Goal: Transaction & Acquisition: Purchase product/service

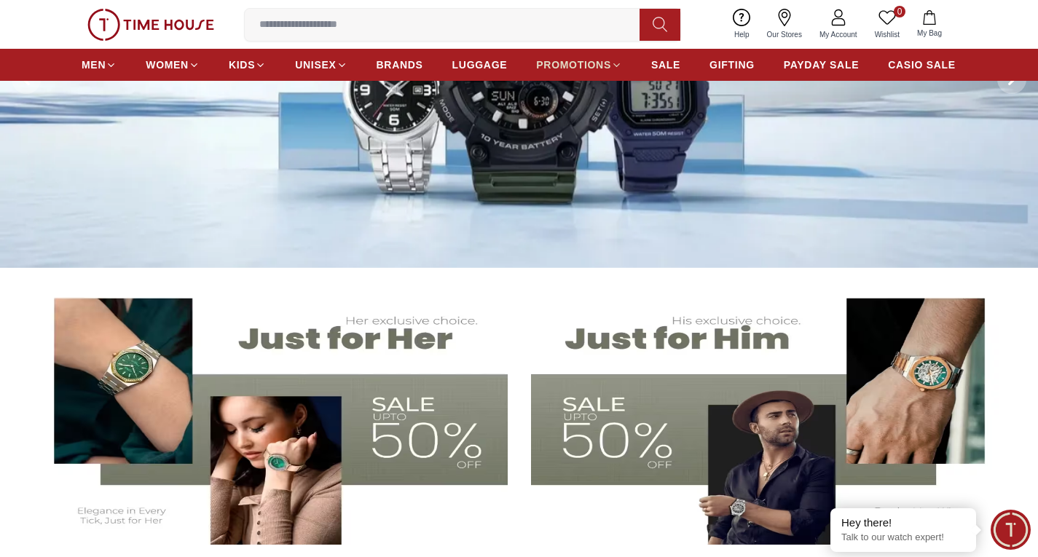
scroll to position [146, 0]
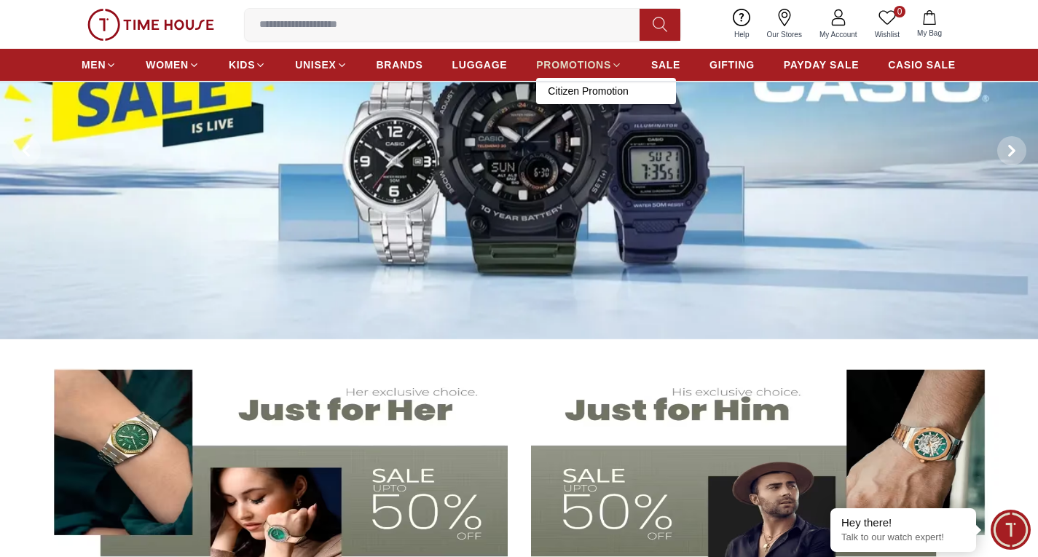
click at [591, 67] on span "PROMOTIONS" at bounding box center [573, 65] width 75 height 15
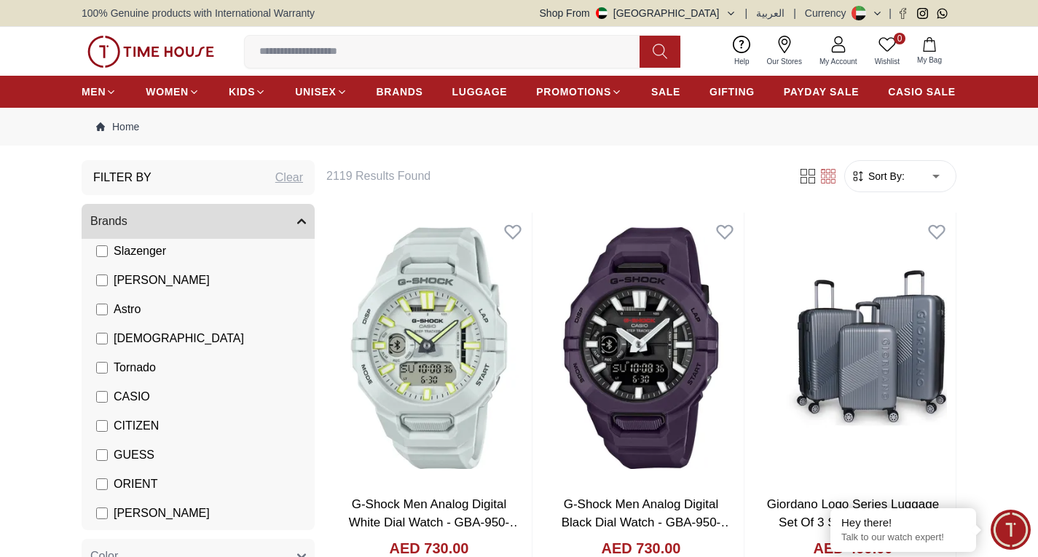
scroll to position [146, 0]
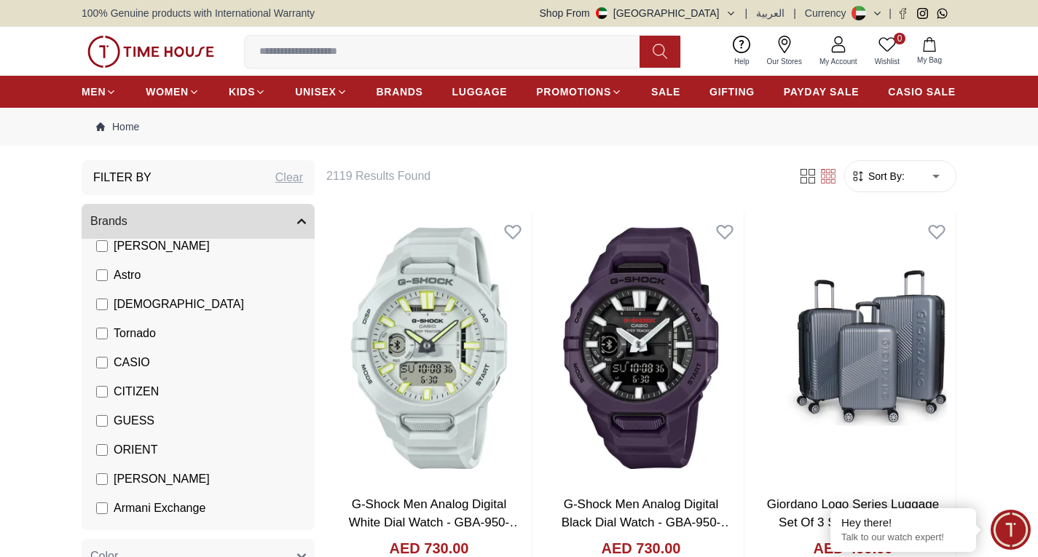
click at [115, 358] on span "CASIO" at bounding box center [132, 362] width 36 height 17
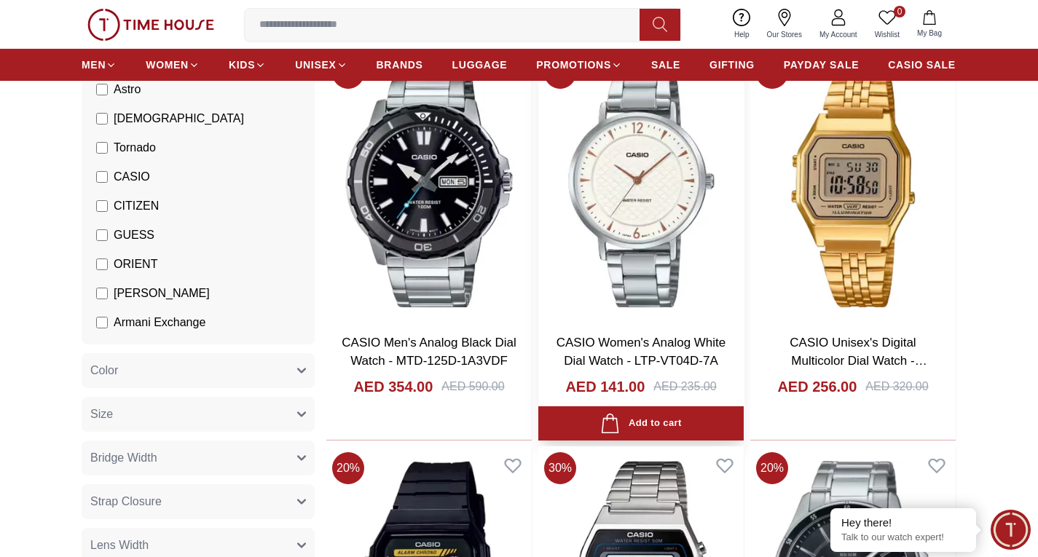
scroll to position [1748, 0]
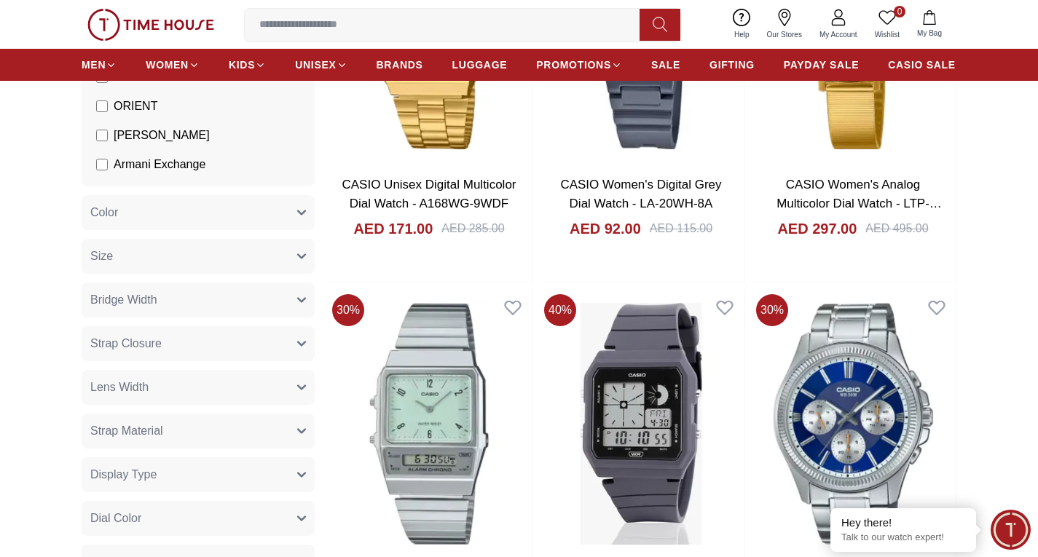
scroll to position [4589, 0]
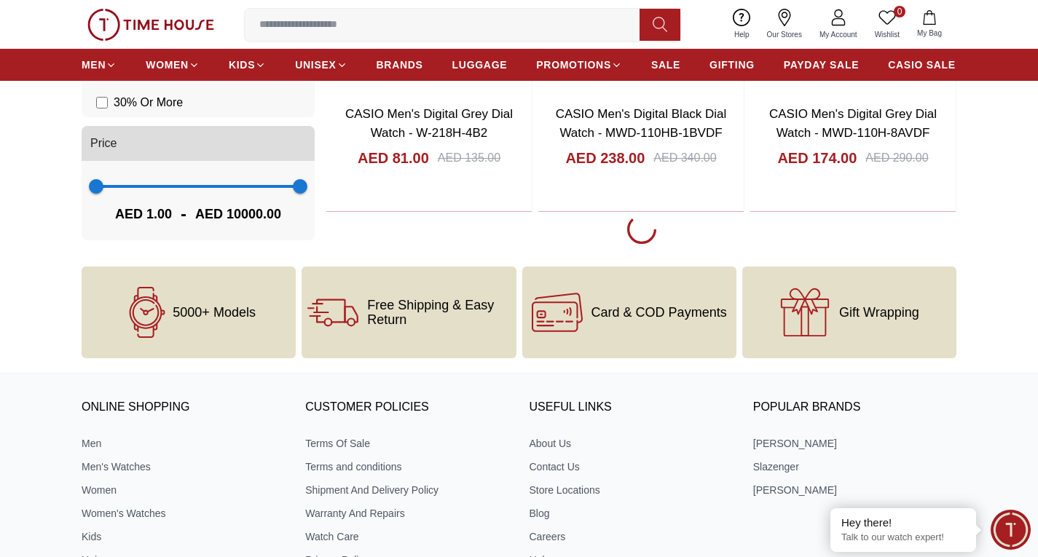
scroll to position [7940, 0]
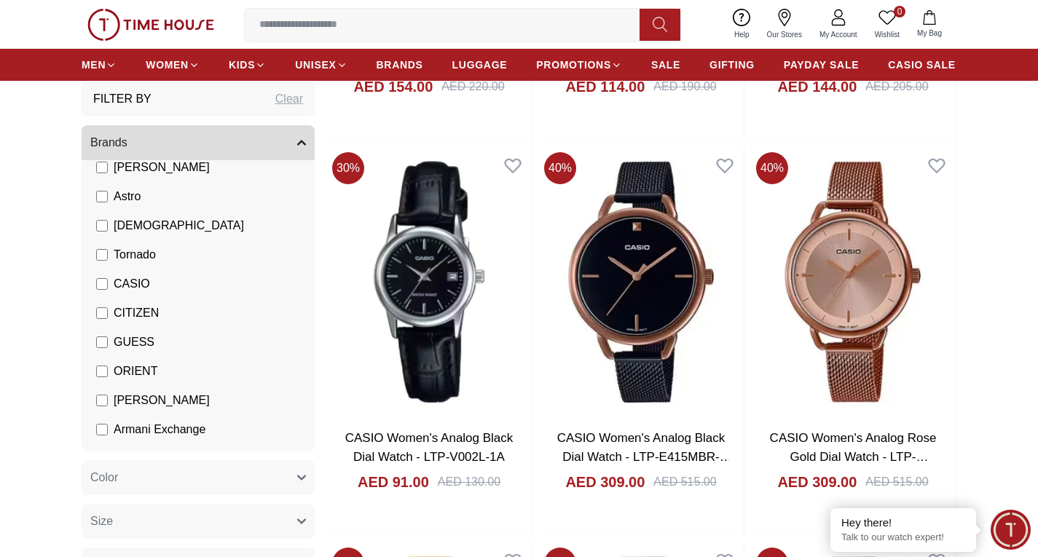
scroll to position [14350, 0]
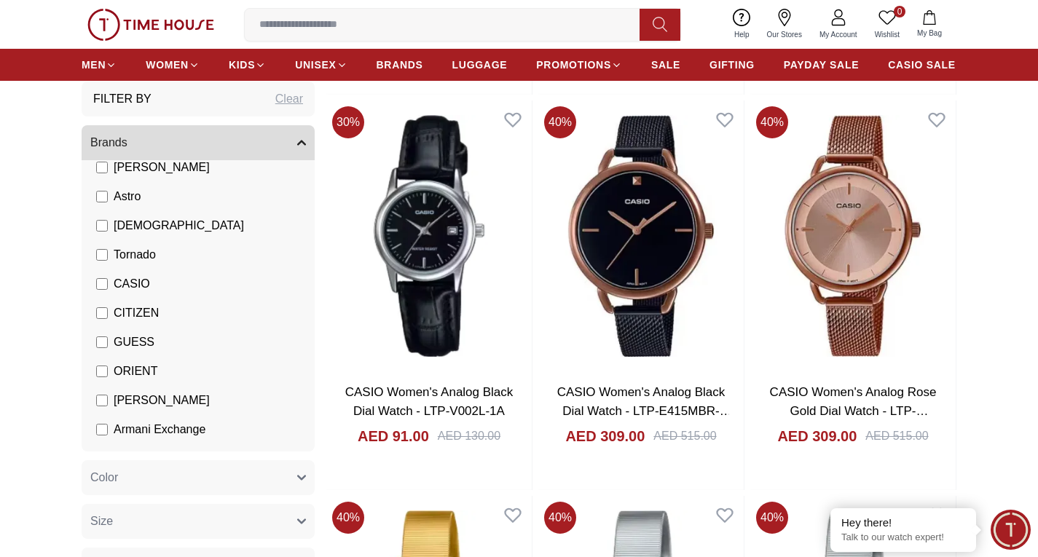
click at [313, 26] on input at bounding box center [448, 24] width 406 height 29
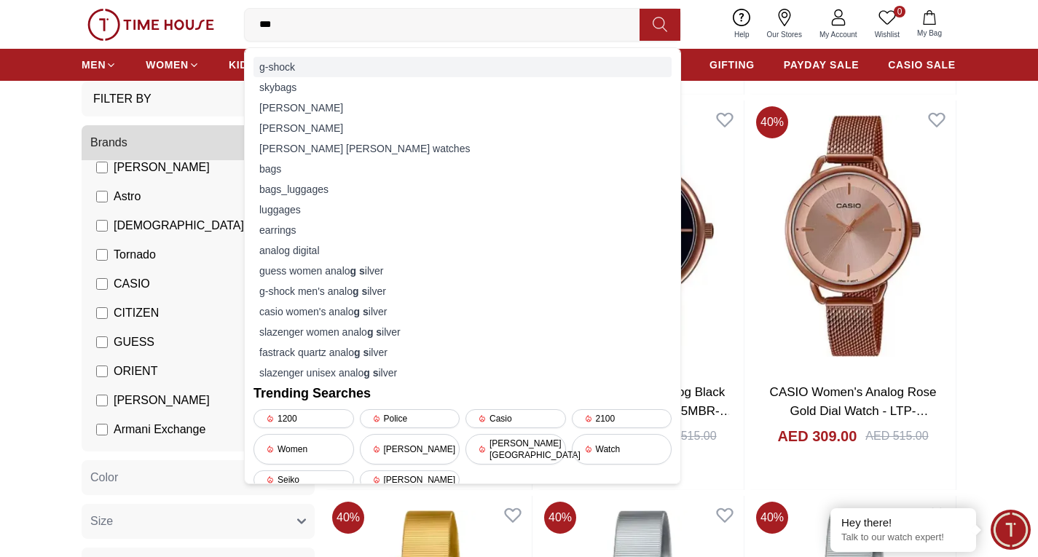
type input "***"
click at [321, 66] on div "g-shock" at bounding box center [462, 67] width 418 height 20
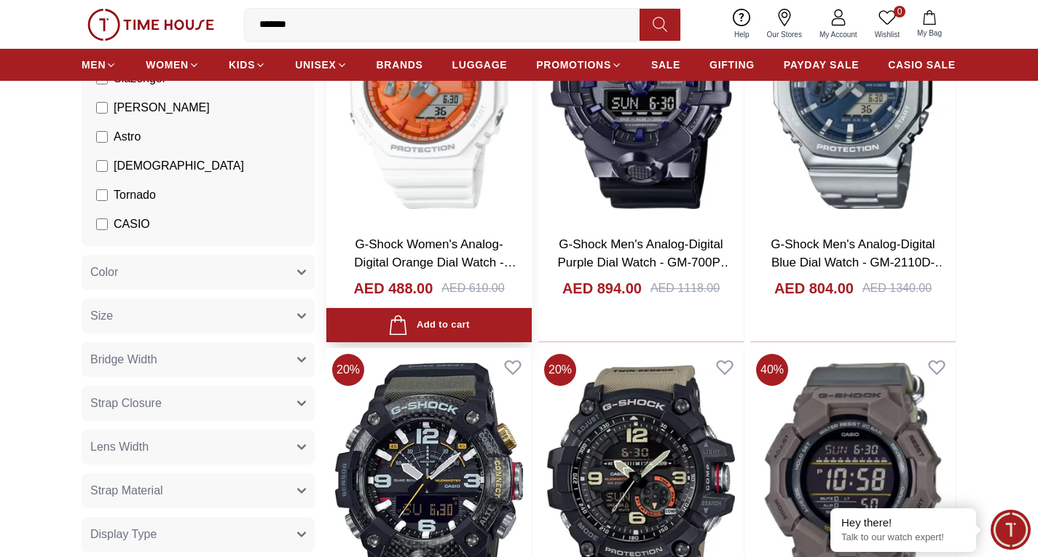
scroll to position [1748, 0]
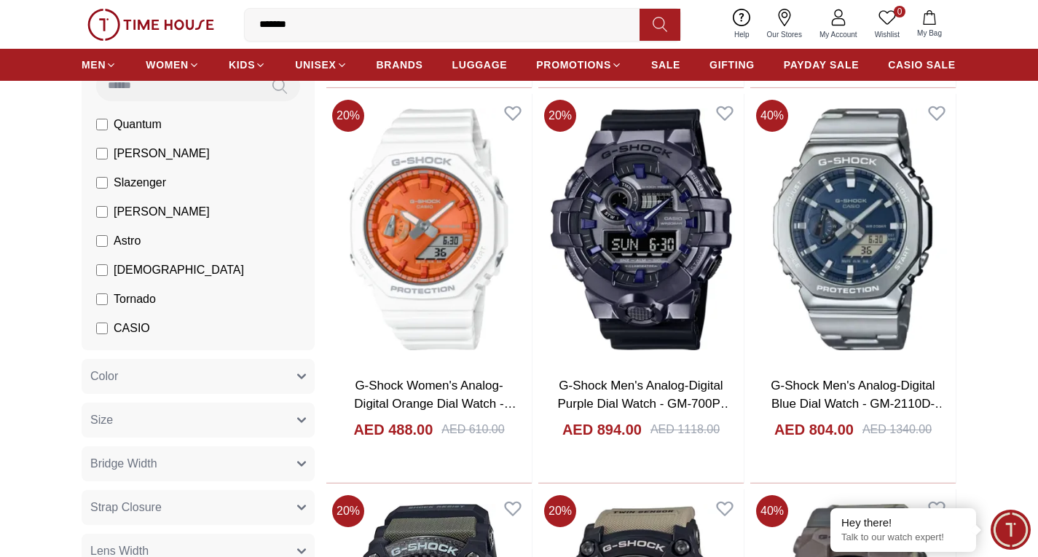
scroll to position [1675, 0]
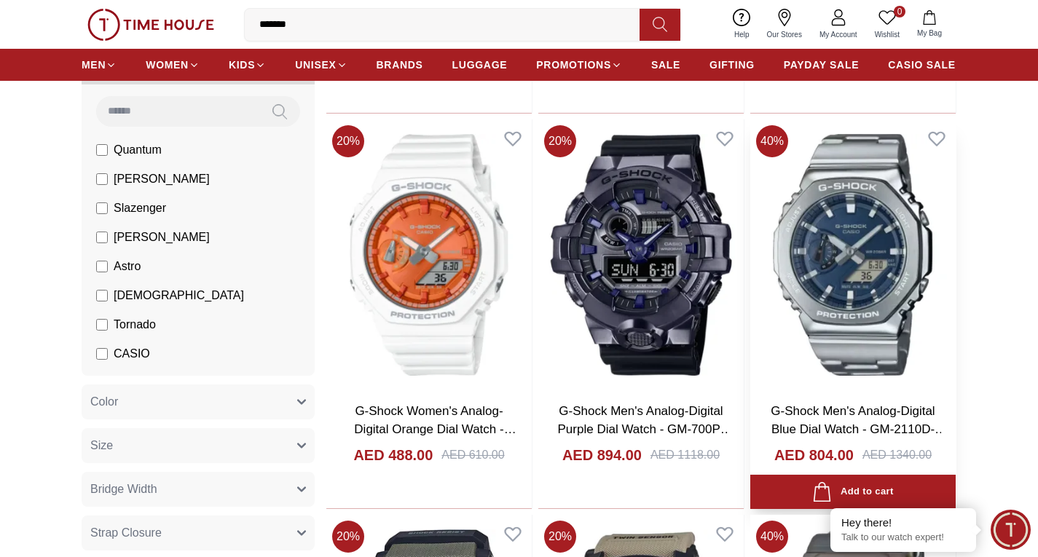
click at [935, 237] on img at bounding box center [852, 254] width 205 height 271
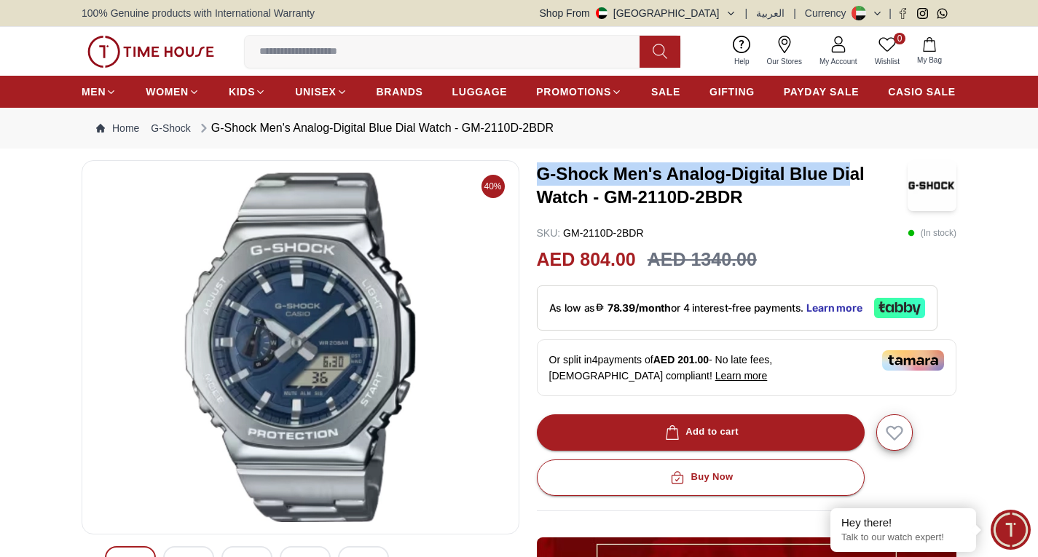
drag, startPoint x: 539, startPoint y: 175, endPoint x: 854, endPoint y: 169, distance: 314.7
click at [854, 169] on h3 "G-Shock Men's Analog-Digital Blue Dial Watch - GM-2110D-2BDR" at bounding box center [722, 185] width 371 height 47
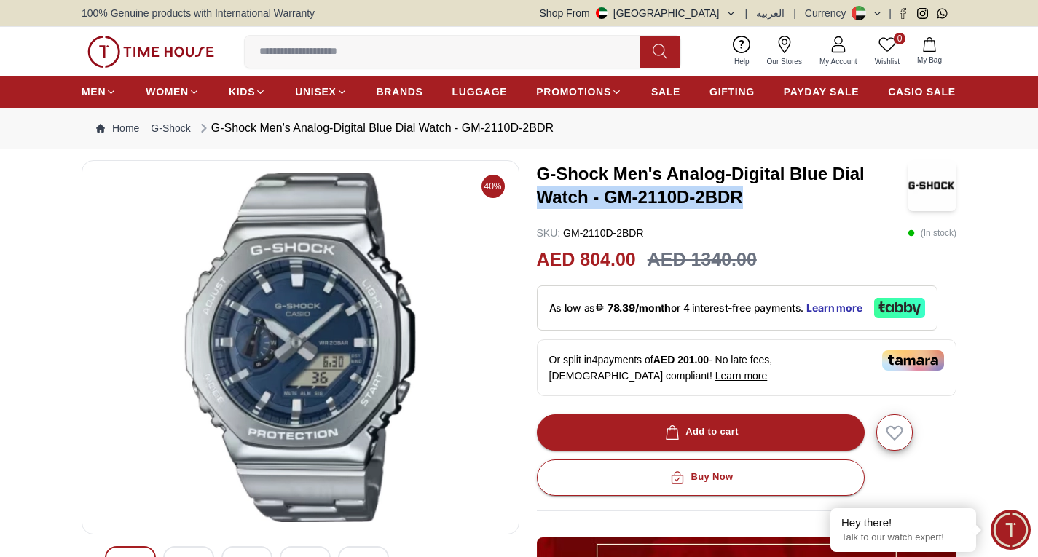
drag, startPoint x: 540, startPoint y: 192, endPoint x: 744, endPoint y: 209, distance: 204.6
click at [744, 209] on div "G-Shock Men's Analog-Digital Blue Dial Watch - GM-2110D-2BDR" at bounding box center [747, 185] width 420 height 51
click at [757, 219] on div "G-Shock Men's Analog-Digital Blue Dial Watch - GM-2110D-2BDR SKU : GM-2110D-2BD…" at bounding box center [747, 516] width 420 height 713
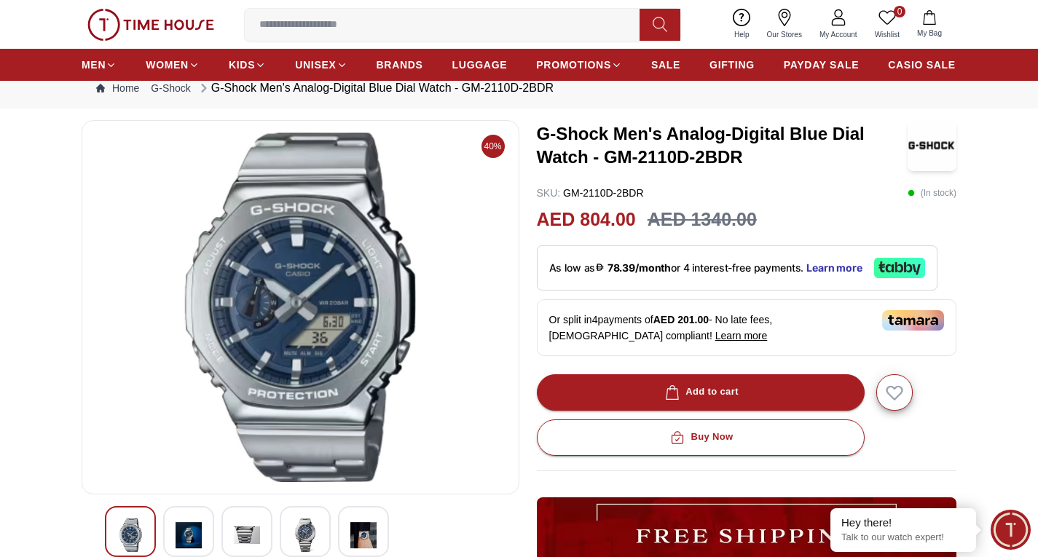
scroll to position [73, 0]
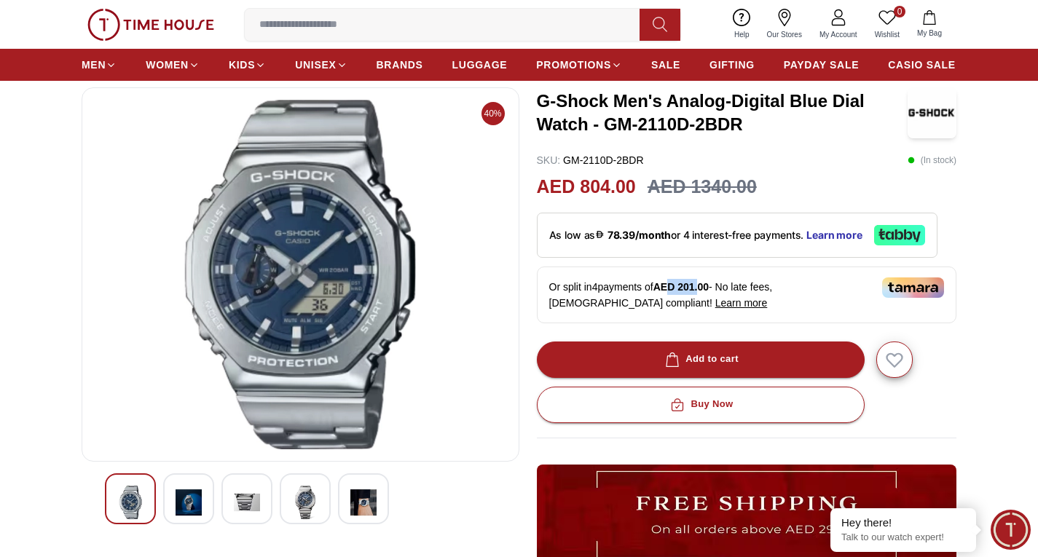
drag, startPoint x: 674, startPoint y: 286, endPoint x: 706, endPoint y: 286, distance: 32.1
click at [706, 286] on span "AED 201.00" at bounding box center [680, 287] width 55 height 12
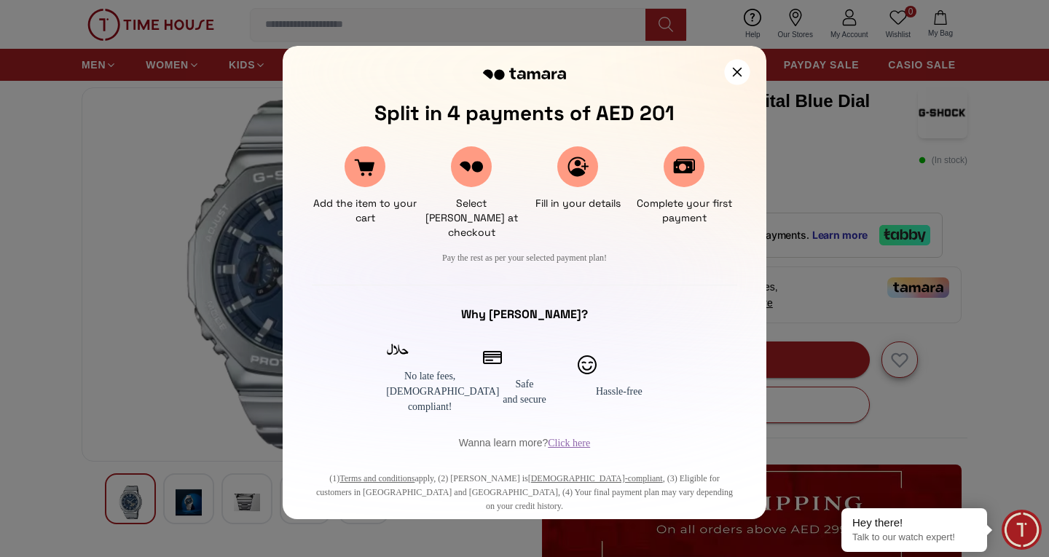
click at [732, 69] on icon at bounding box center [736, 71] width 9 height 9
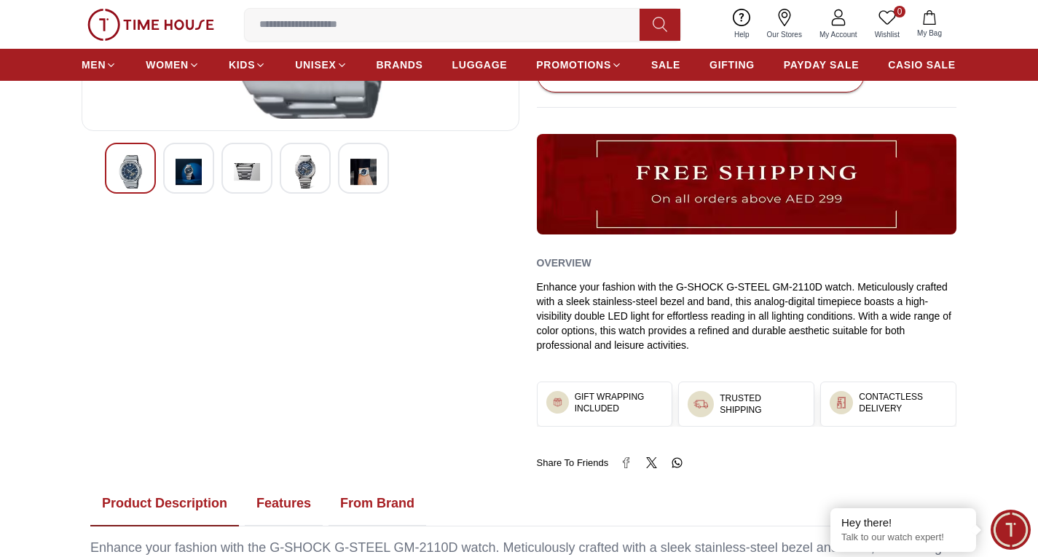
scroll to position [437, 0]
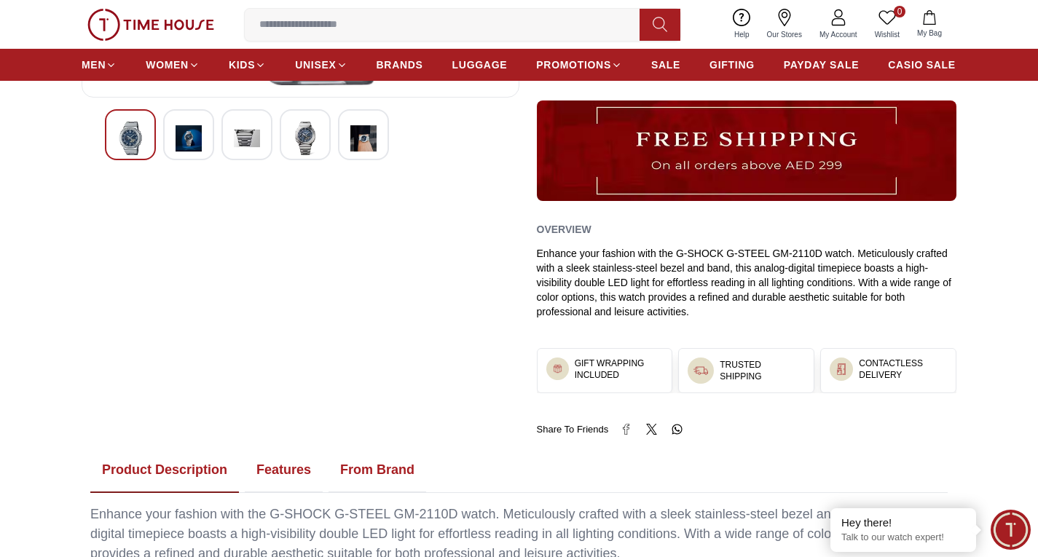
click at [607, 380] on h3 "GIFT WRAPPING INCLUDED" at bounding box center [619, 369] width 89 height 23
click at [662, 370] on h3 "GIFT WRAPPING INCLUDED" at bounding box center [619, 369] width 89 height 23
drag, startPoint x: 578, startPoint y: 364, endPoint x: 629, endPoint y: 364, distance: 50.3
click at [629, 364] on h3 "GIFT WRAPPING INCLUDED" at bounding box center [619, 369] width 89 height 23
drag, startPoint x: 575, startPoint y: 374, endPoint x: 632, endPoint y: 377, distance: 56.9
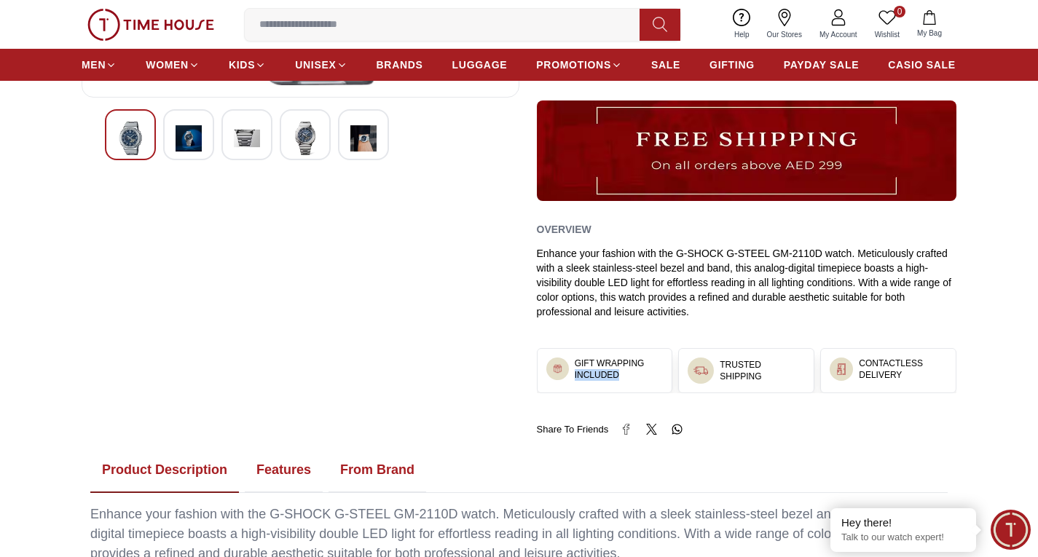
click at [632, 377] on h3 "GIFT WRAPPING INCLUDED" at bounding box center [619, 369] width 89 height 23
click at [611, 389] on div "GIFT WRAPPING INCLUDED" at bounding box center [605, 369] width 135 height 41
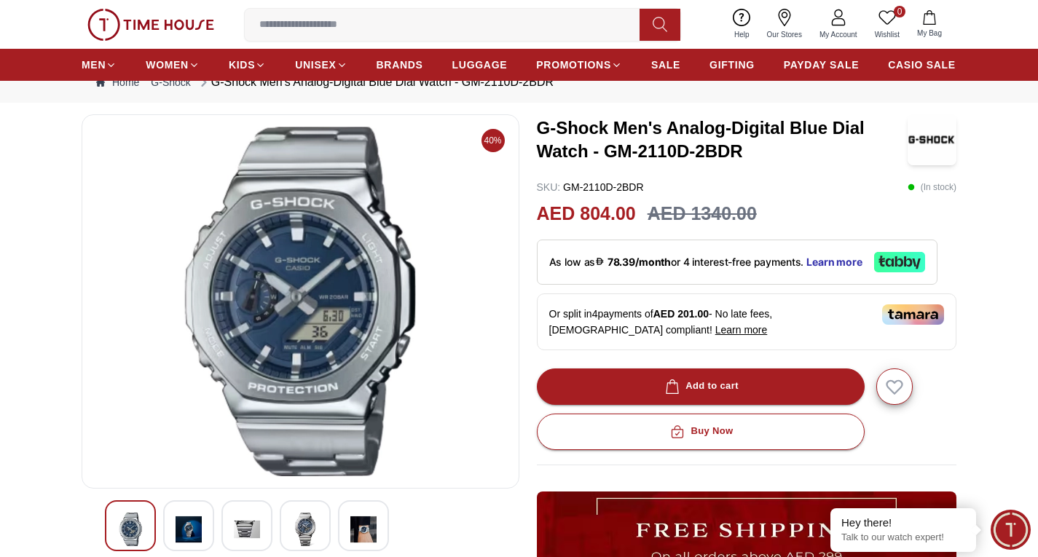
scroll to position [0, 0]
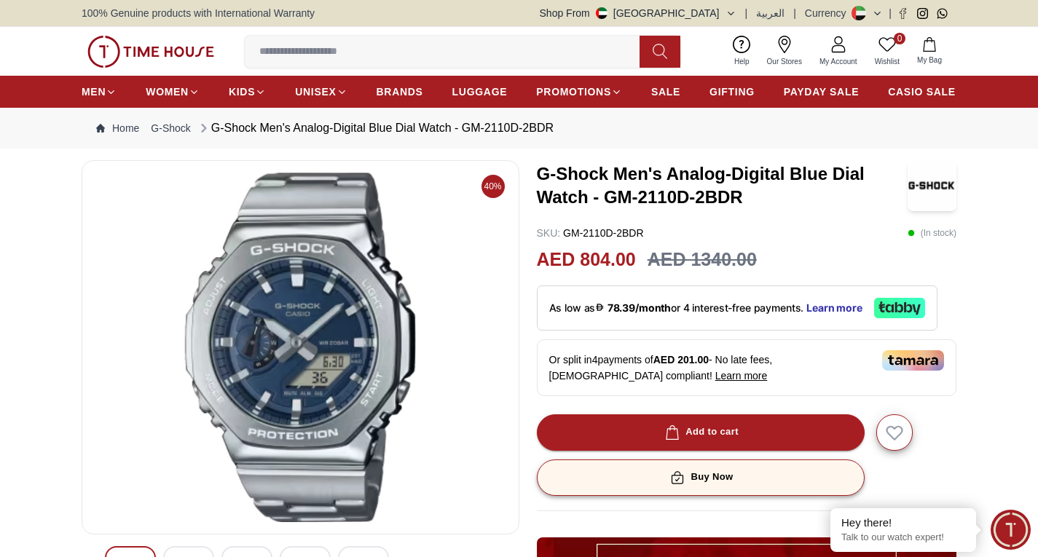
click at [706, 474] on div "Buy Now" at bounding box center [700, 477] width 66 height 17
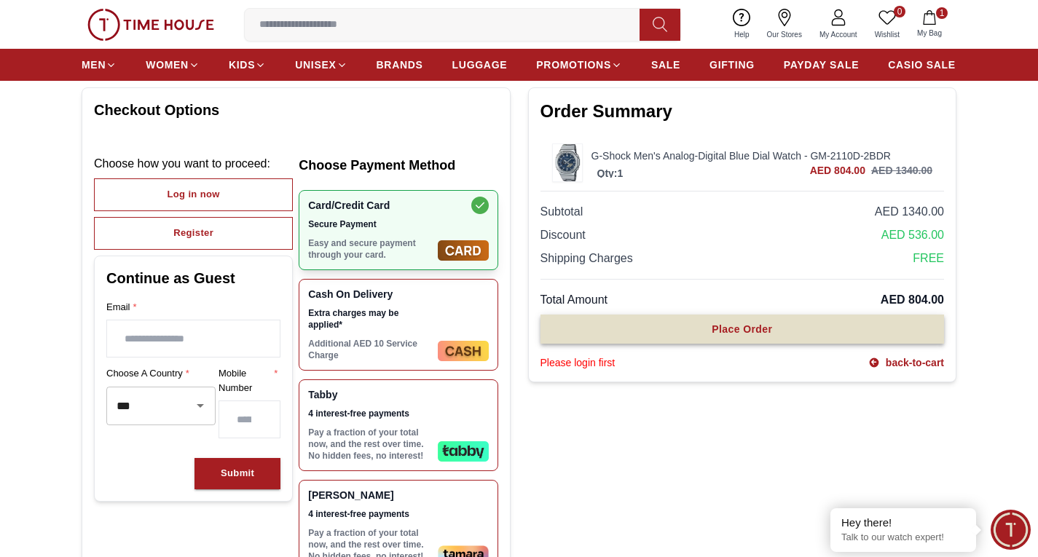
scroll to position [73, 0]
